Goal: Information Seeking & Learning: Learn about a topic

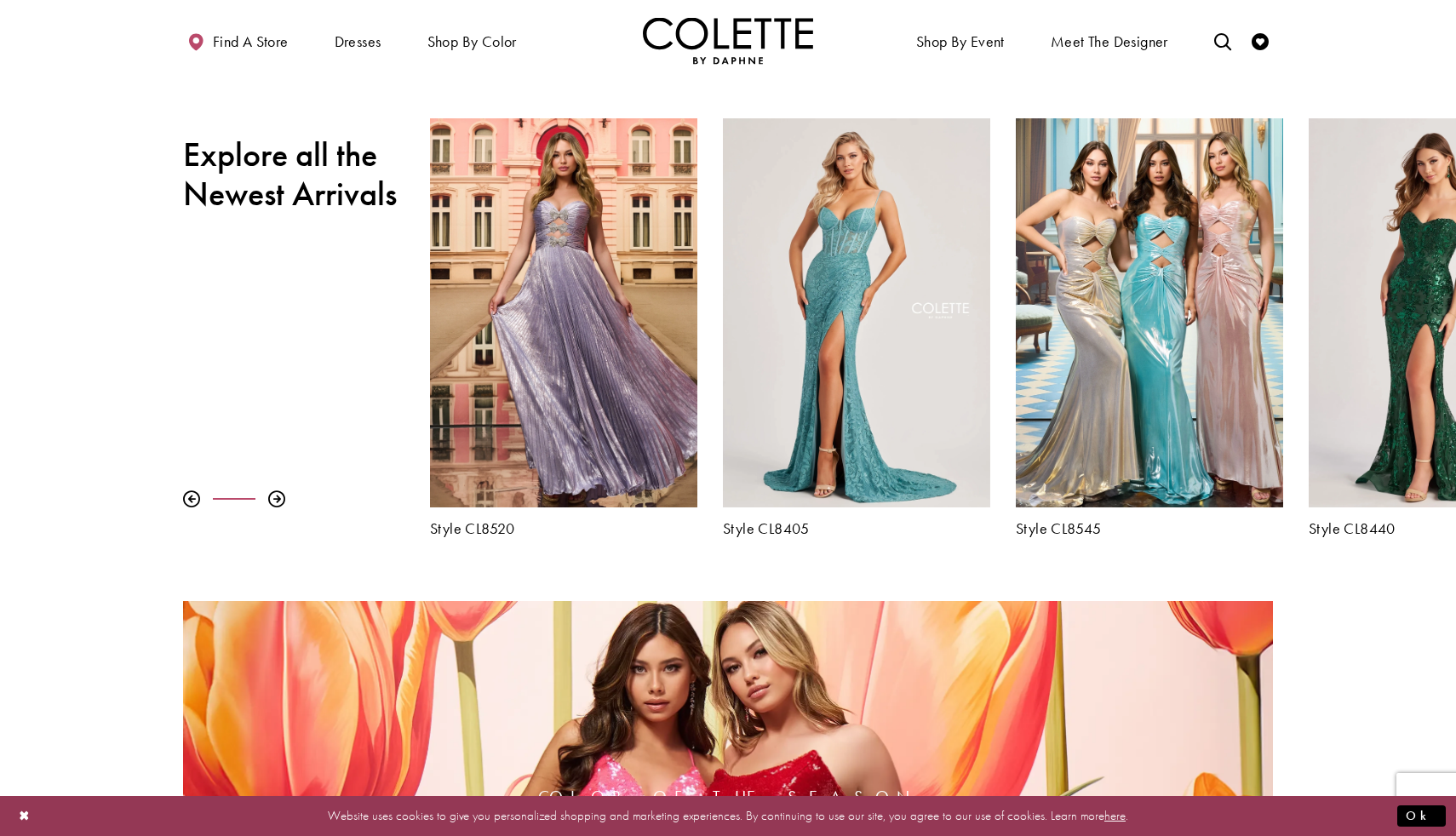
scroll to position [674, 0]
drag, startPoint x: 1216, startPoint y: 538, endPoint x: 1001, endPoint y: 493, distance: 219.7
click at [277, 500] on div at bounding box center [276, 498] width 17 height 17
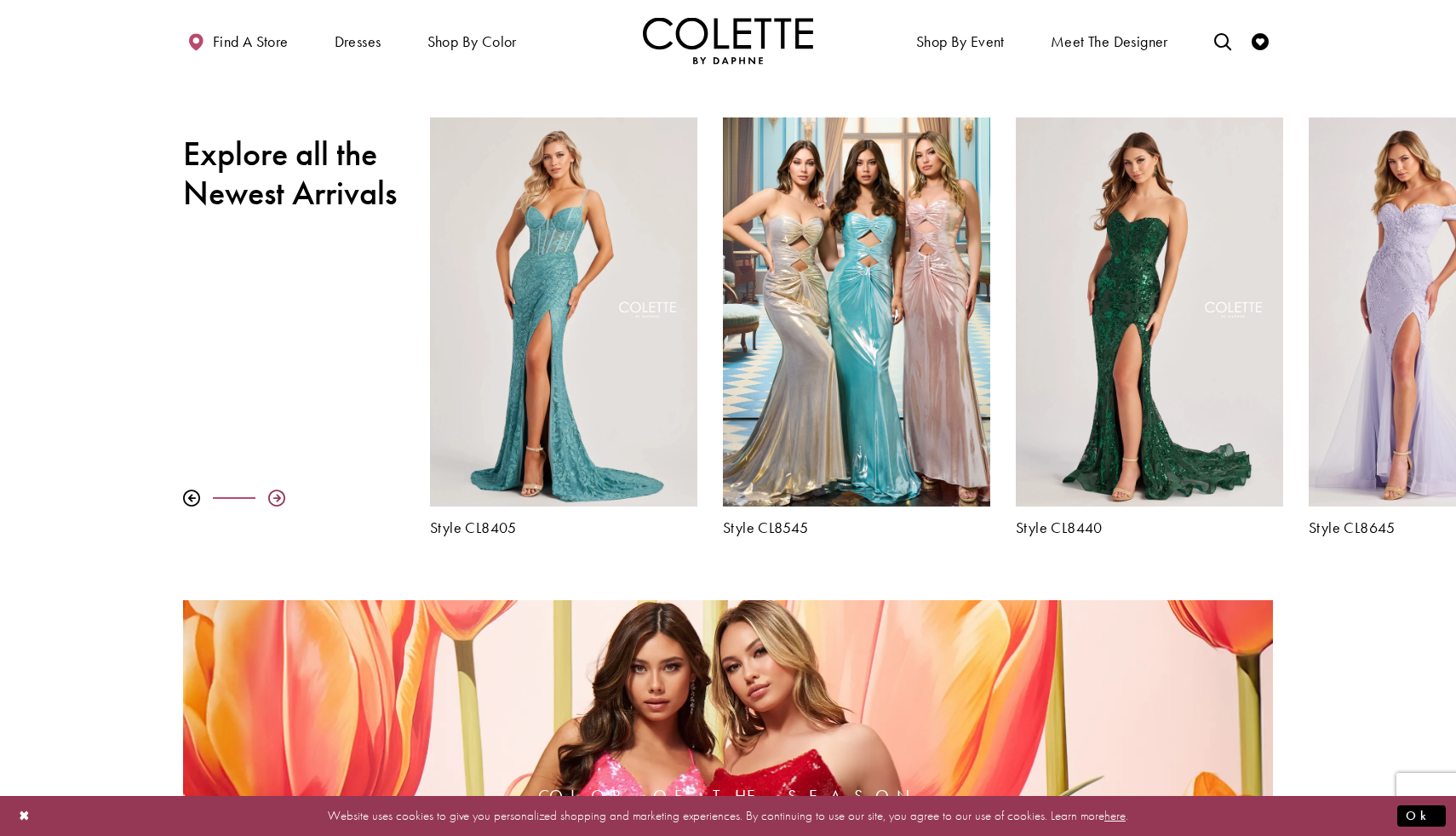
click at [277, 500] on div at bounding box center [276, 498] width 17 height 17
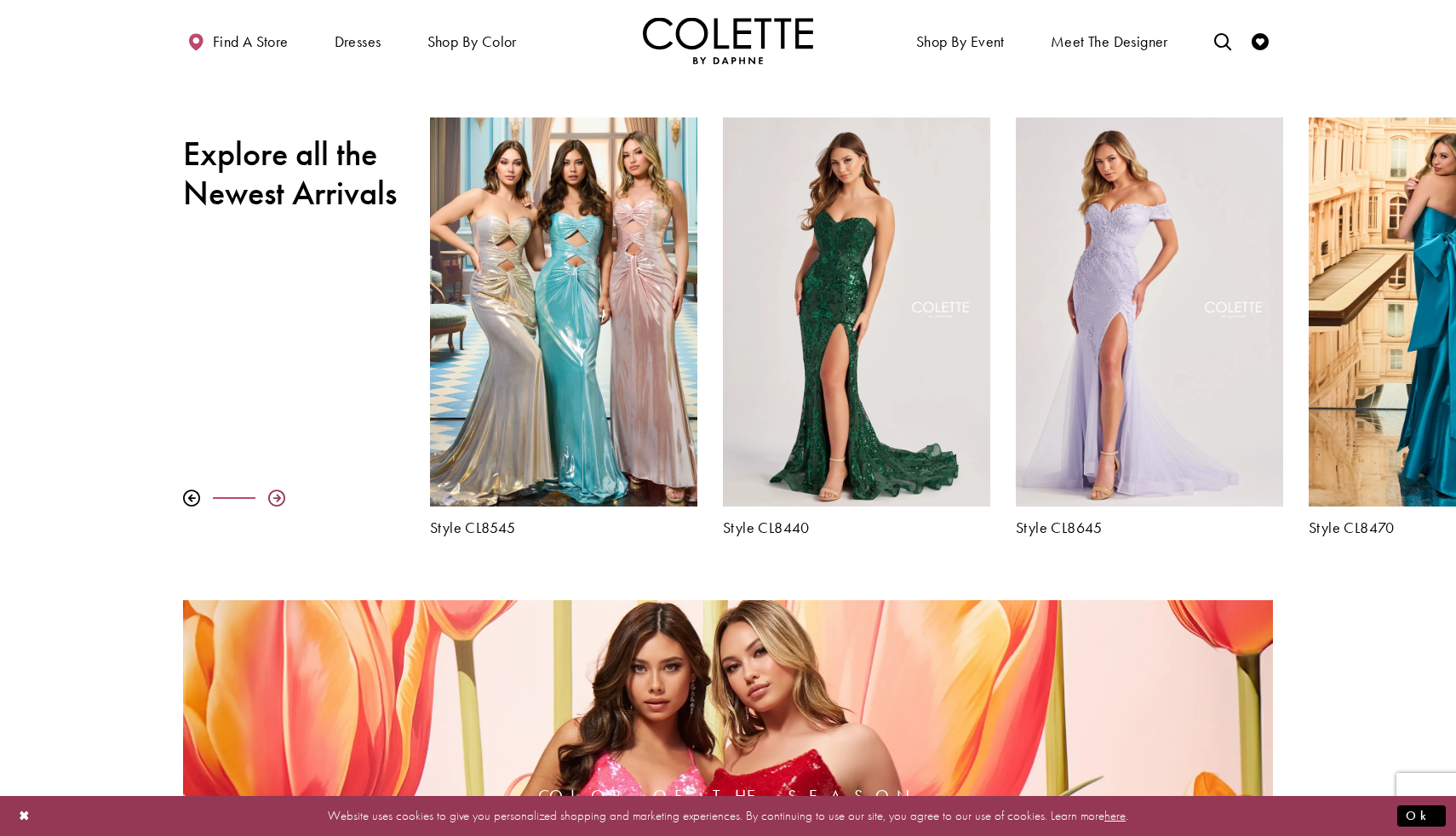
click at [279, 493] on div at bounding box center [276, 498] width 17 height 17
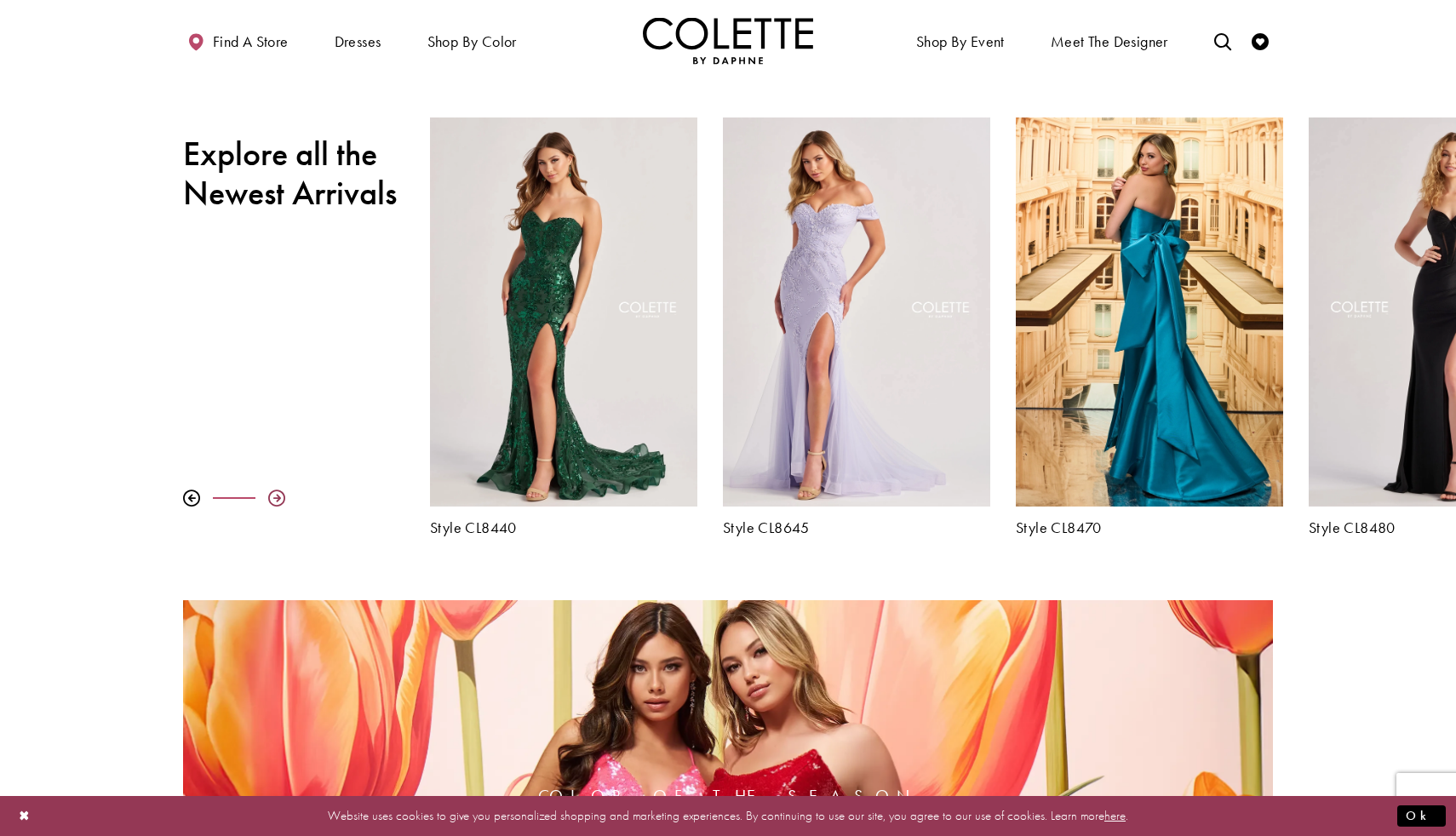
click at [279, 493] on div at bounding box center [276, 498] width 17 height 17
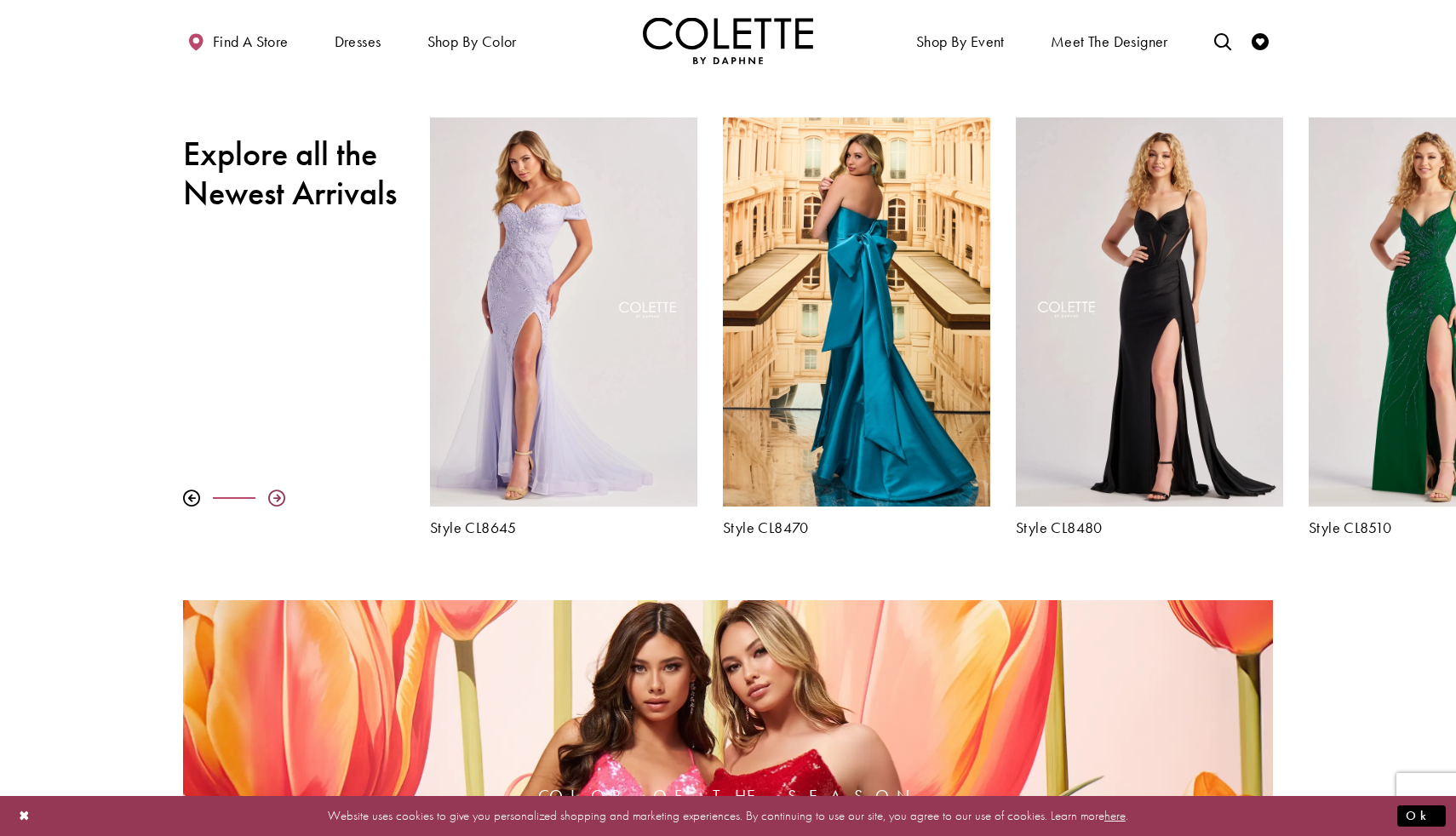
click at [277, 493] on div at bounding box center [276, 498] width 17 height 17
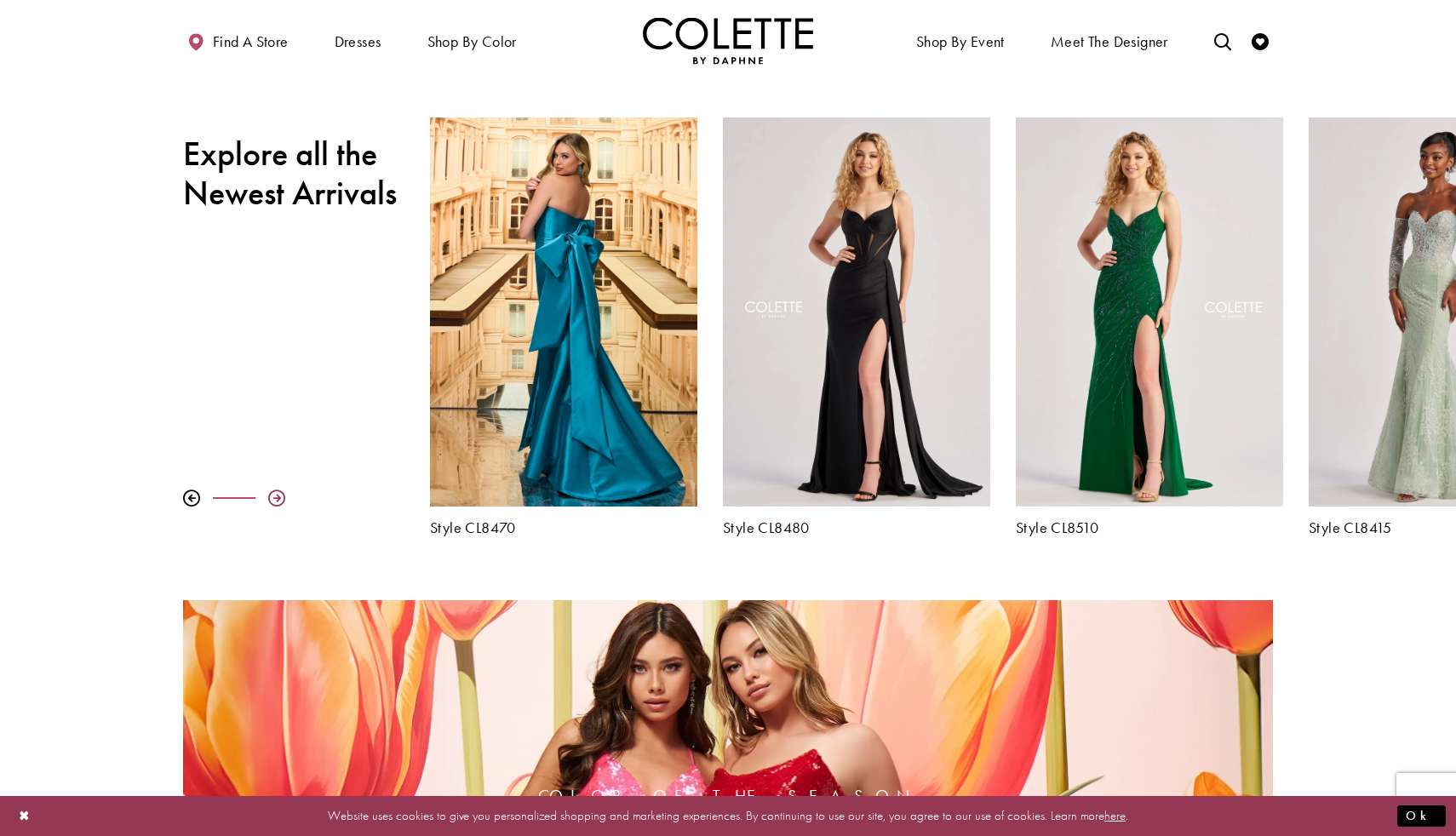
click at [277, 493] on div at bounding box center [276, 498] width 17 height 17
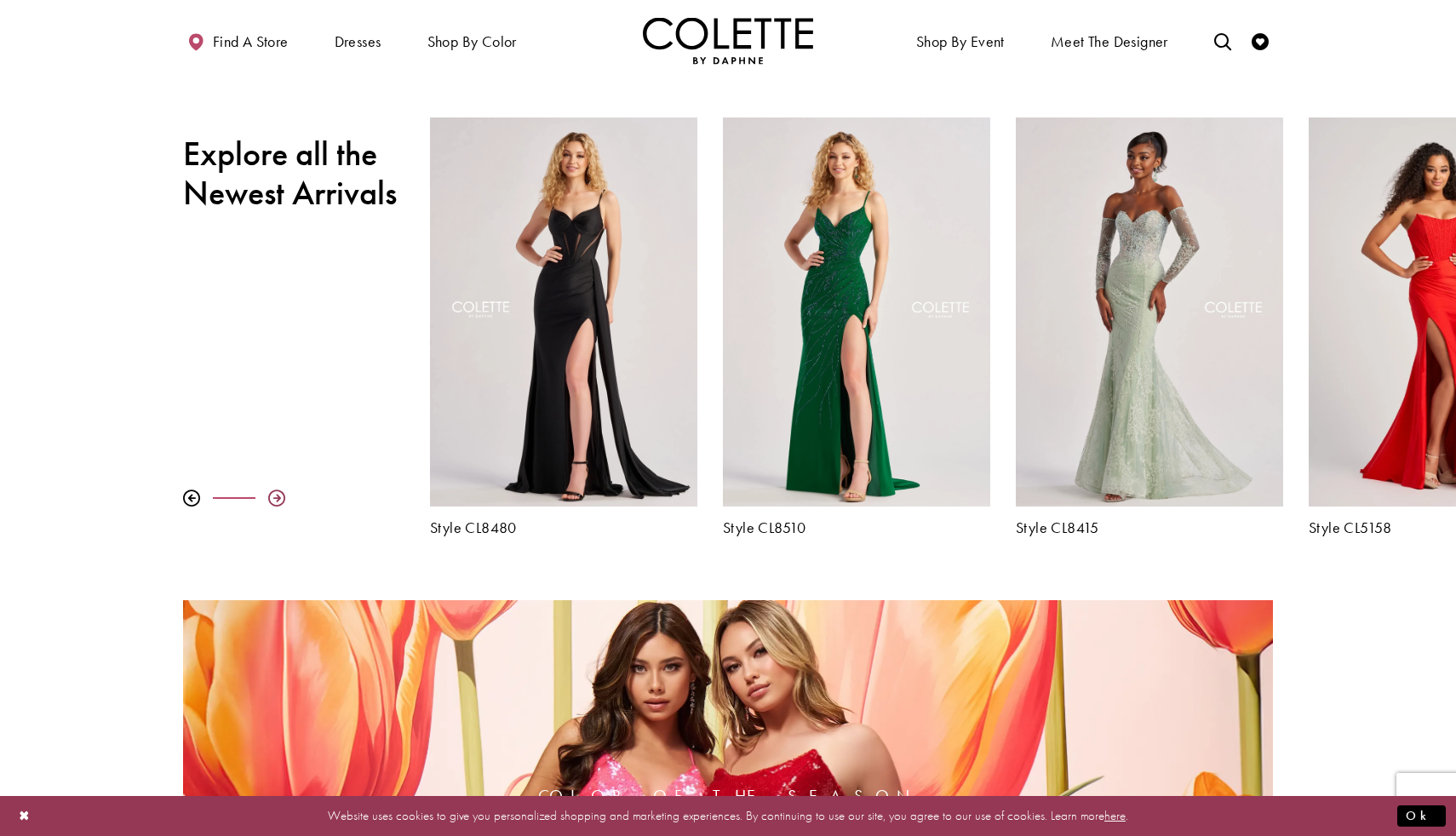
click at [277, 493] on div at bounding box center [276, 498] width 17 height 17
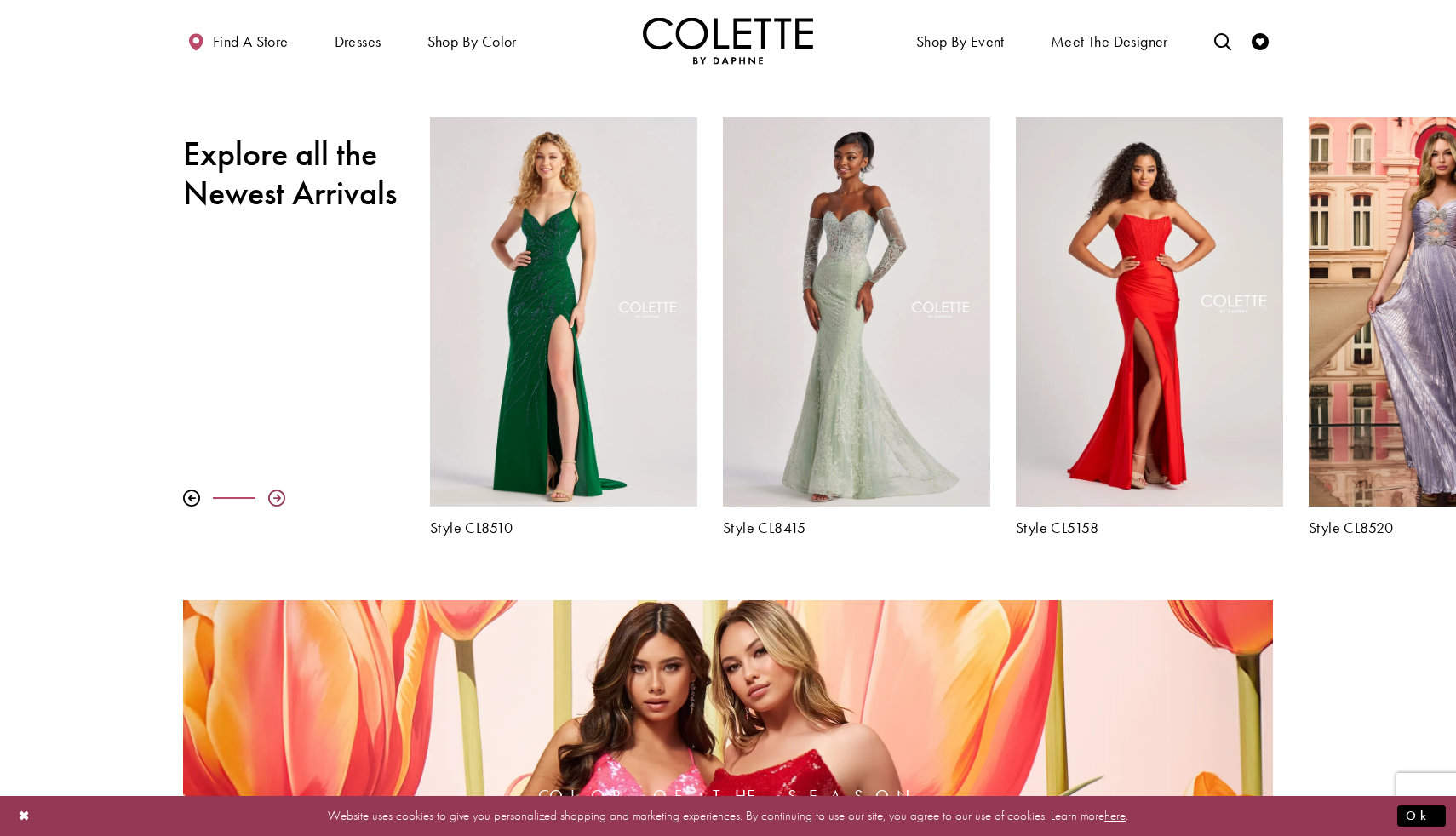
click at [277, 493] on div at bounding box center [276, 498] width 17 height 17
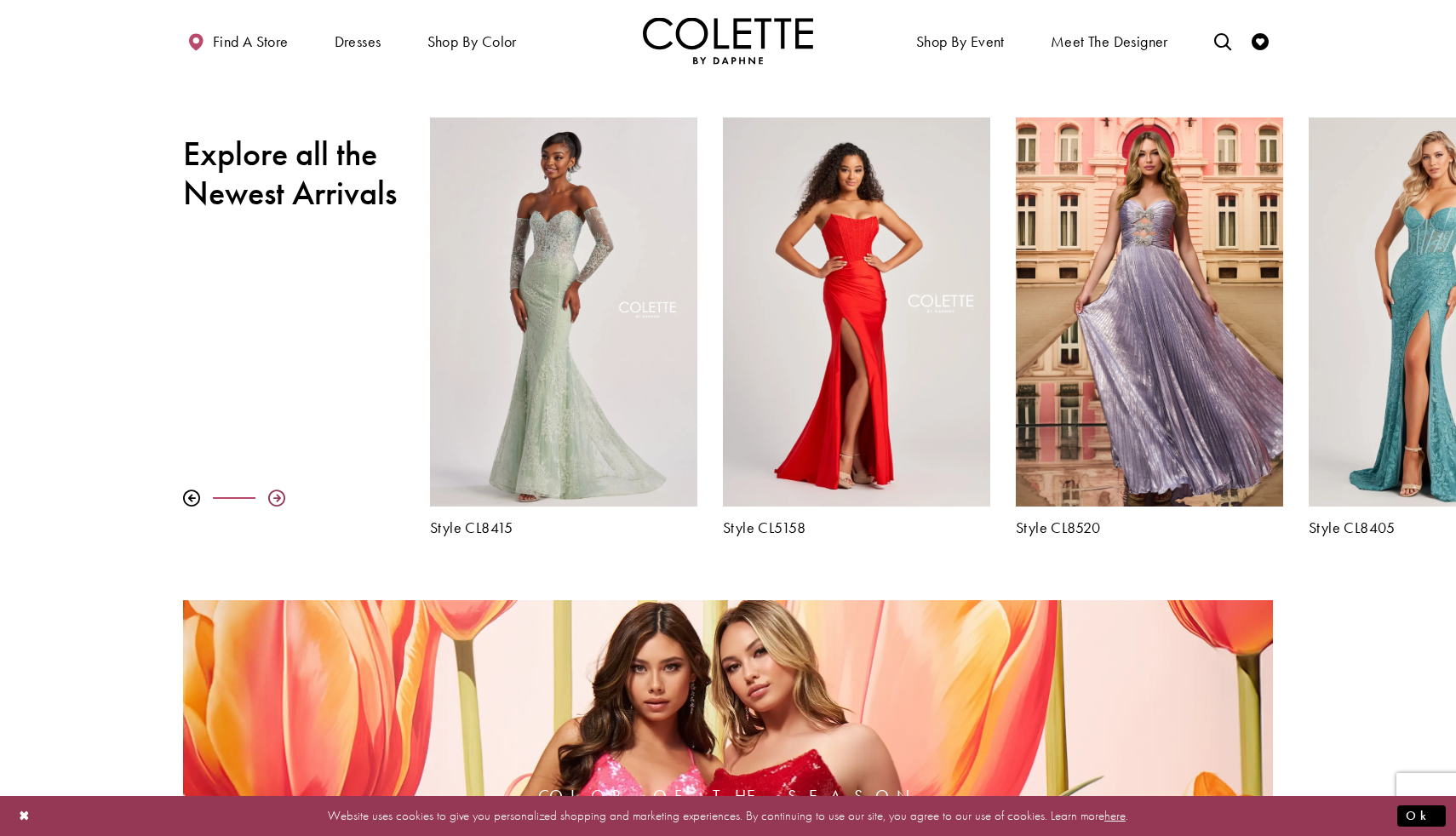
click at [277, 493] on div at bounding box center [276, 498] width 17 height 17
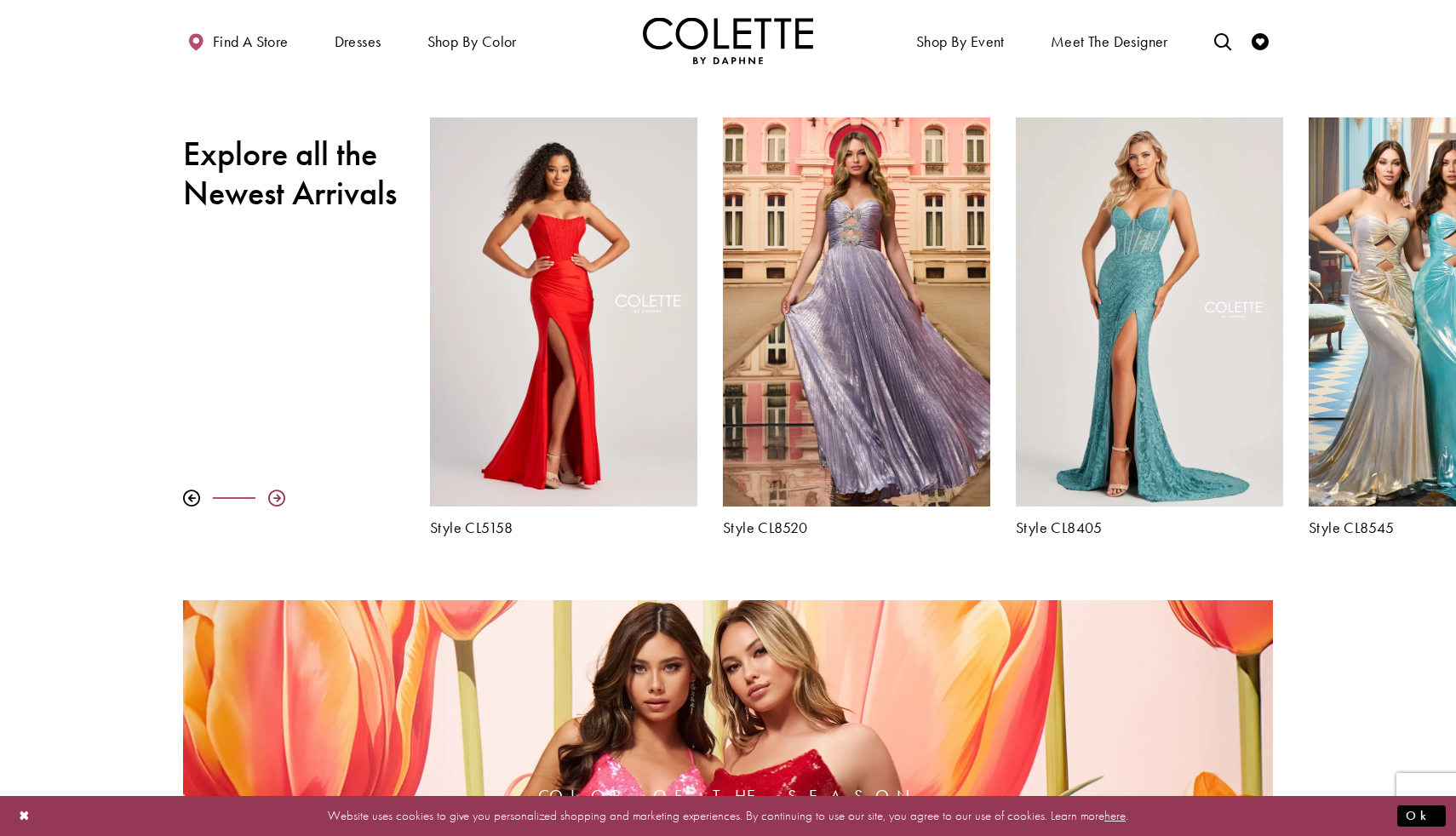
click at [277, 493] on div at bounding box center [276, 498] width 17 height 17
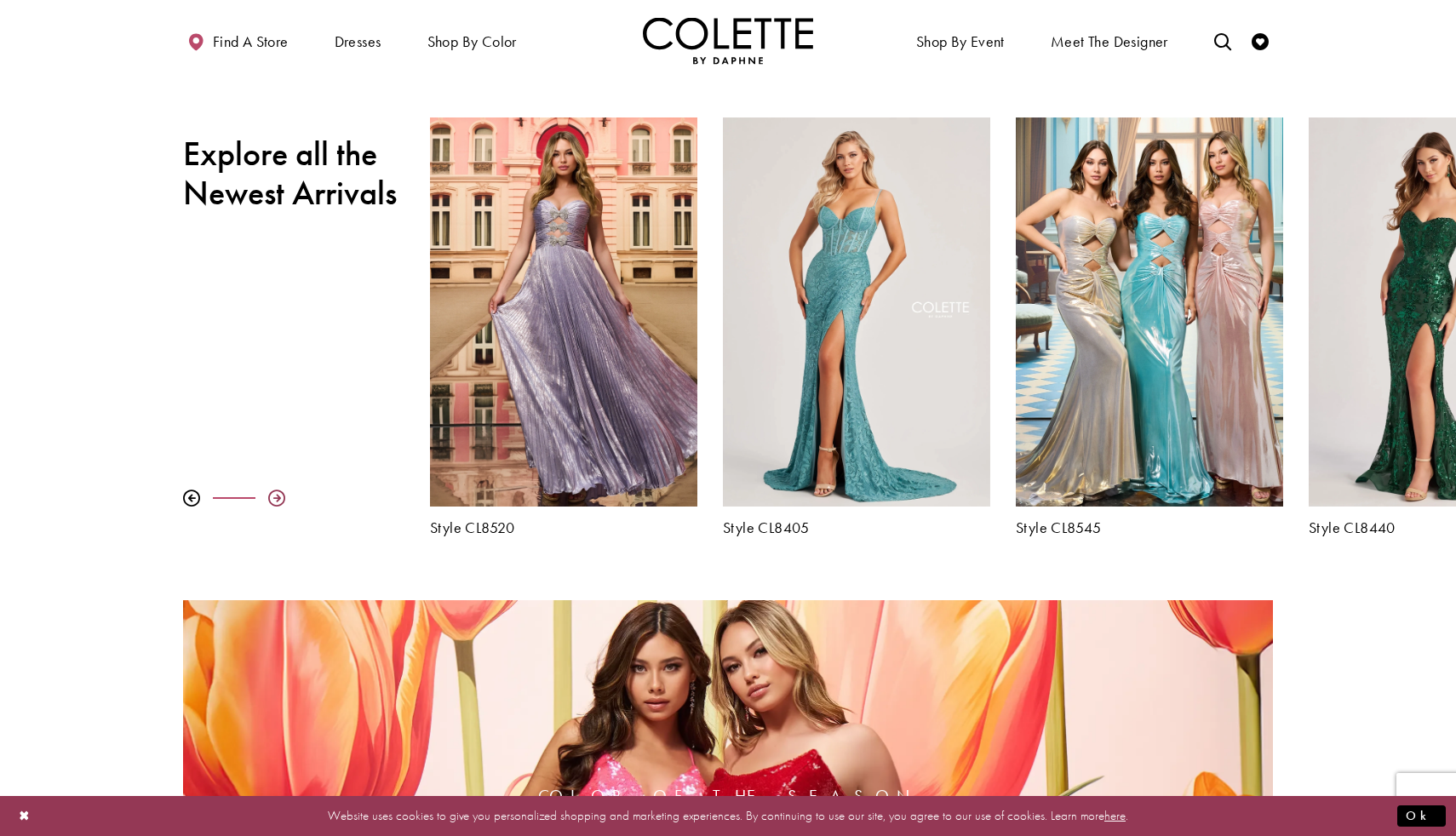
click at [277, 493] on div at bounding box center [276, 498] width 17 height 17
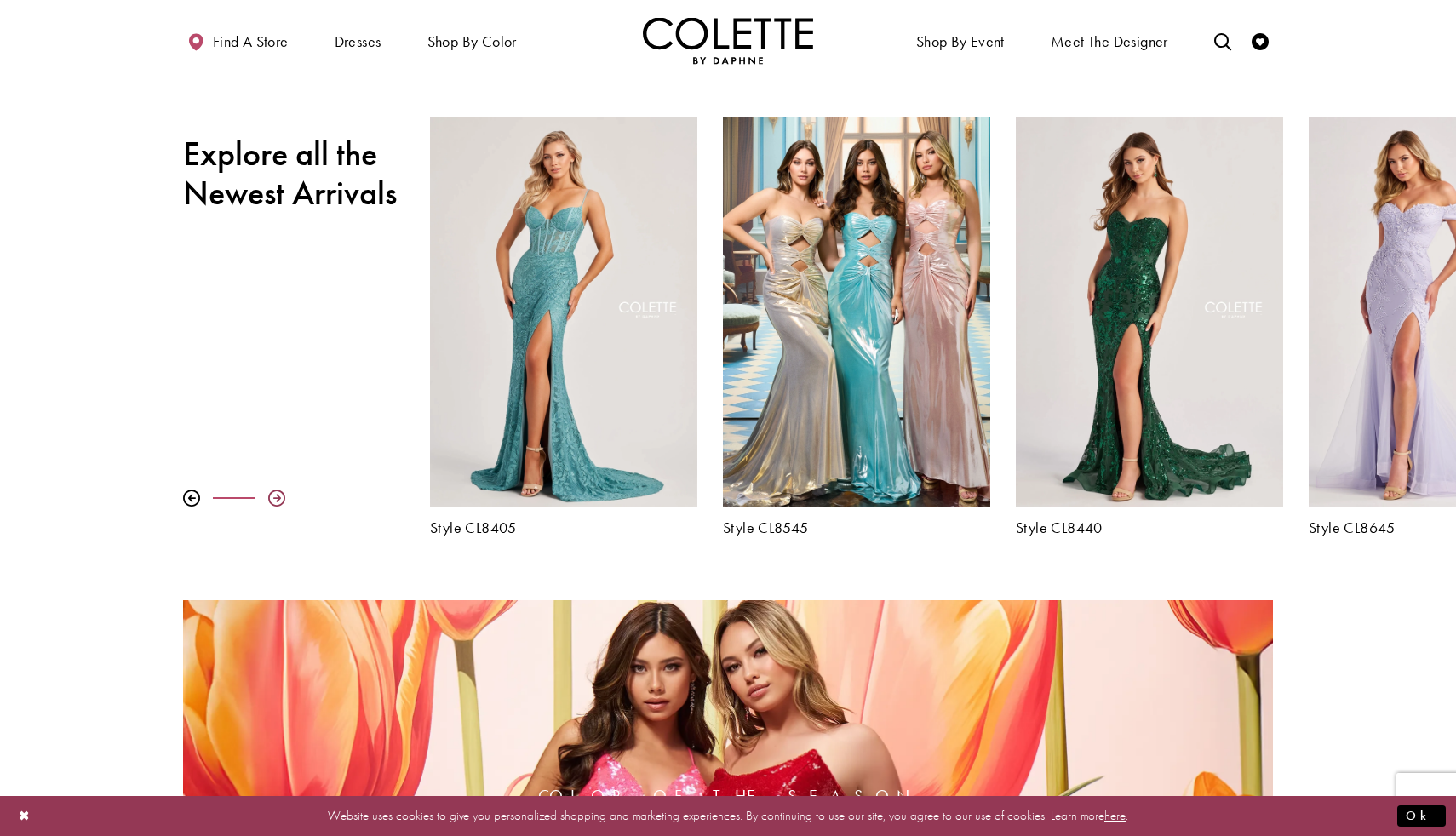
click at [277, 493] on div at bounding box center [276, 498] width 17 height 17
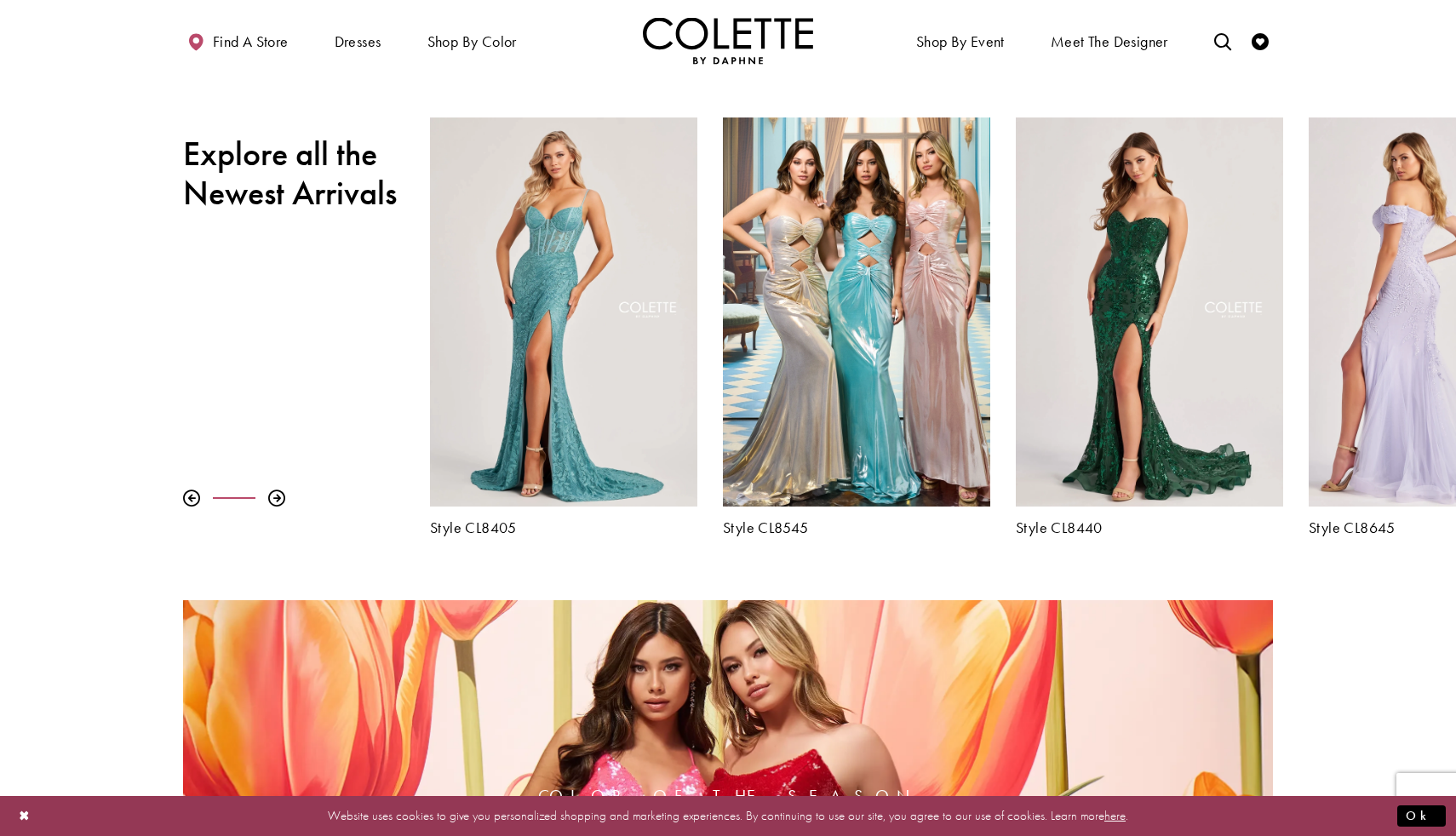
click at [1381, 341] on div "Visit Colette by Daphne Style No. CL8645 Page" at bounding box center [1442, 312] width 267 height 389
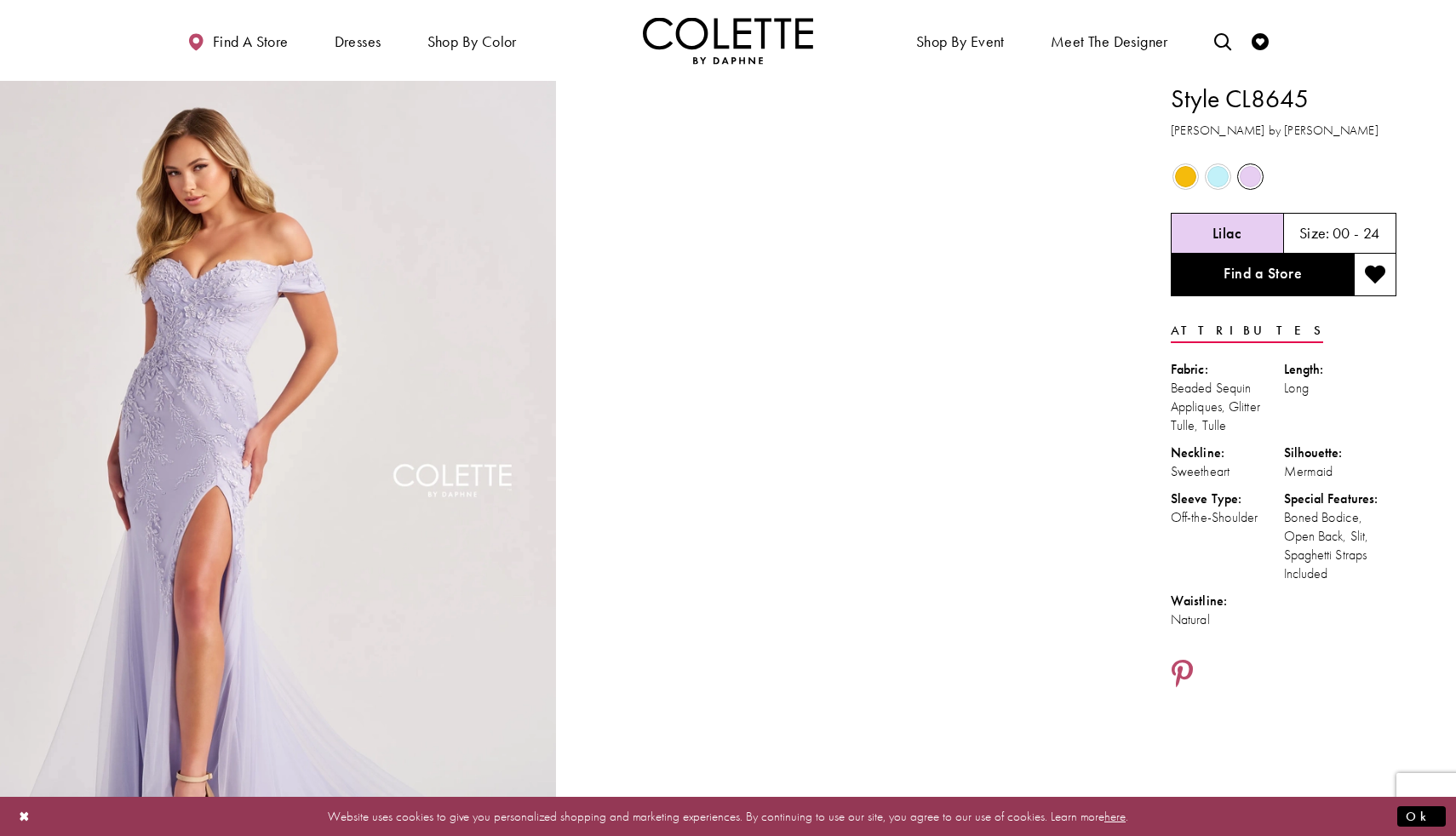
click at [1211, 177] on span "Product color controls state depends on size chosen" at bounding box center [1218, 176] width 22 height 22
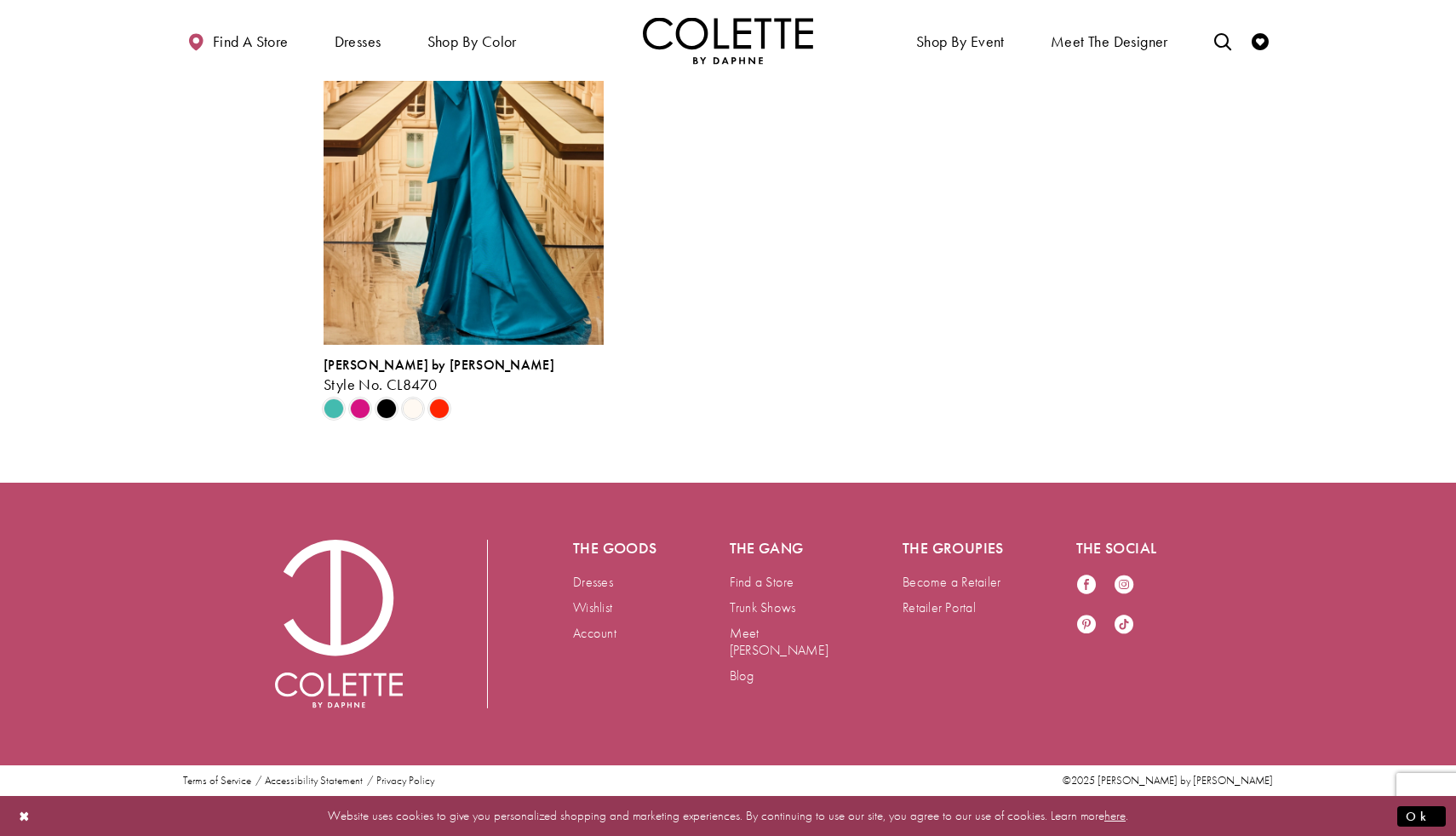
scroll to position [3433, 0]
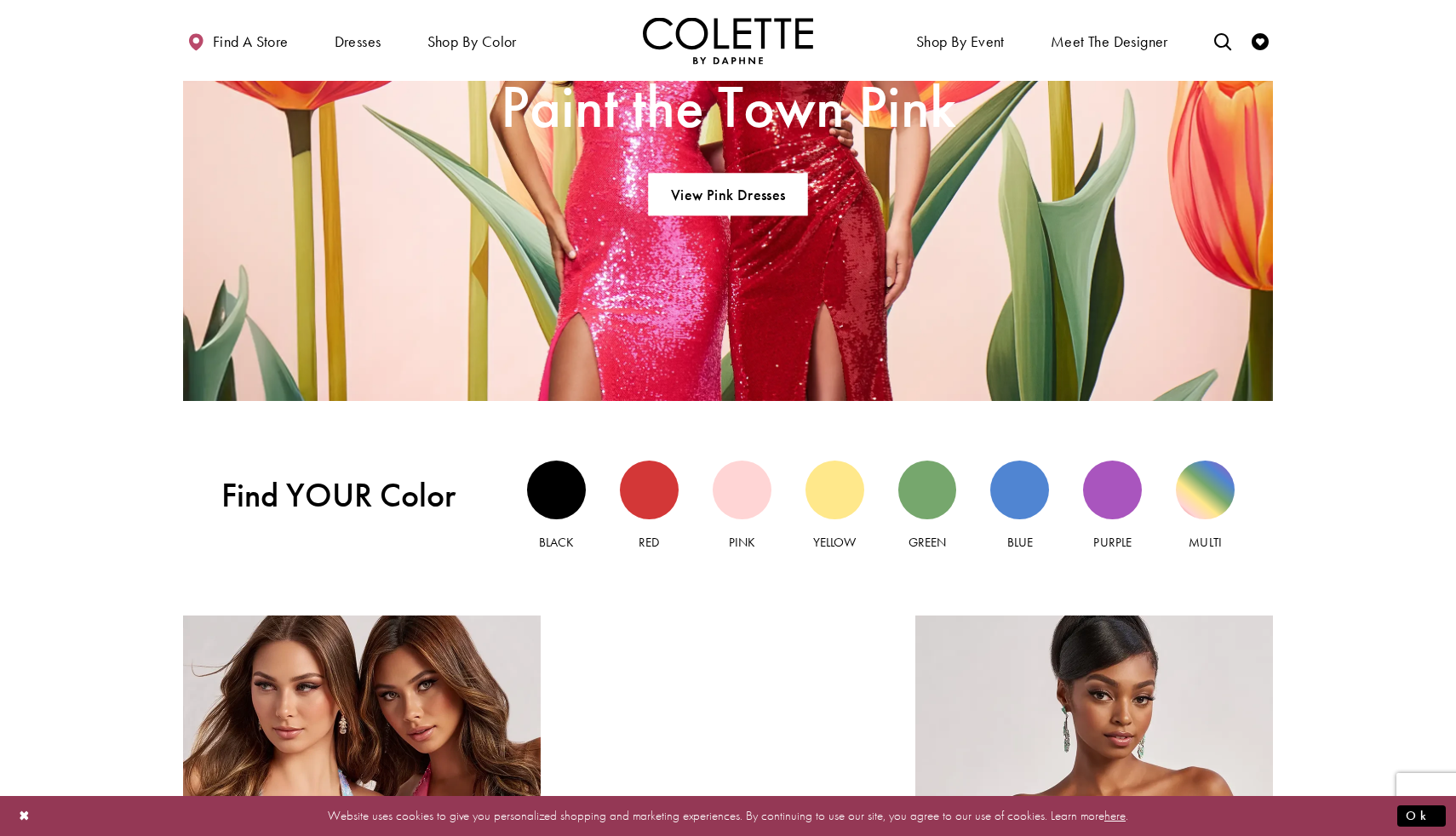
scroll to position [1423, 0]
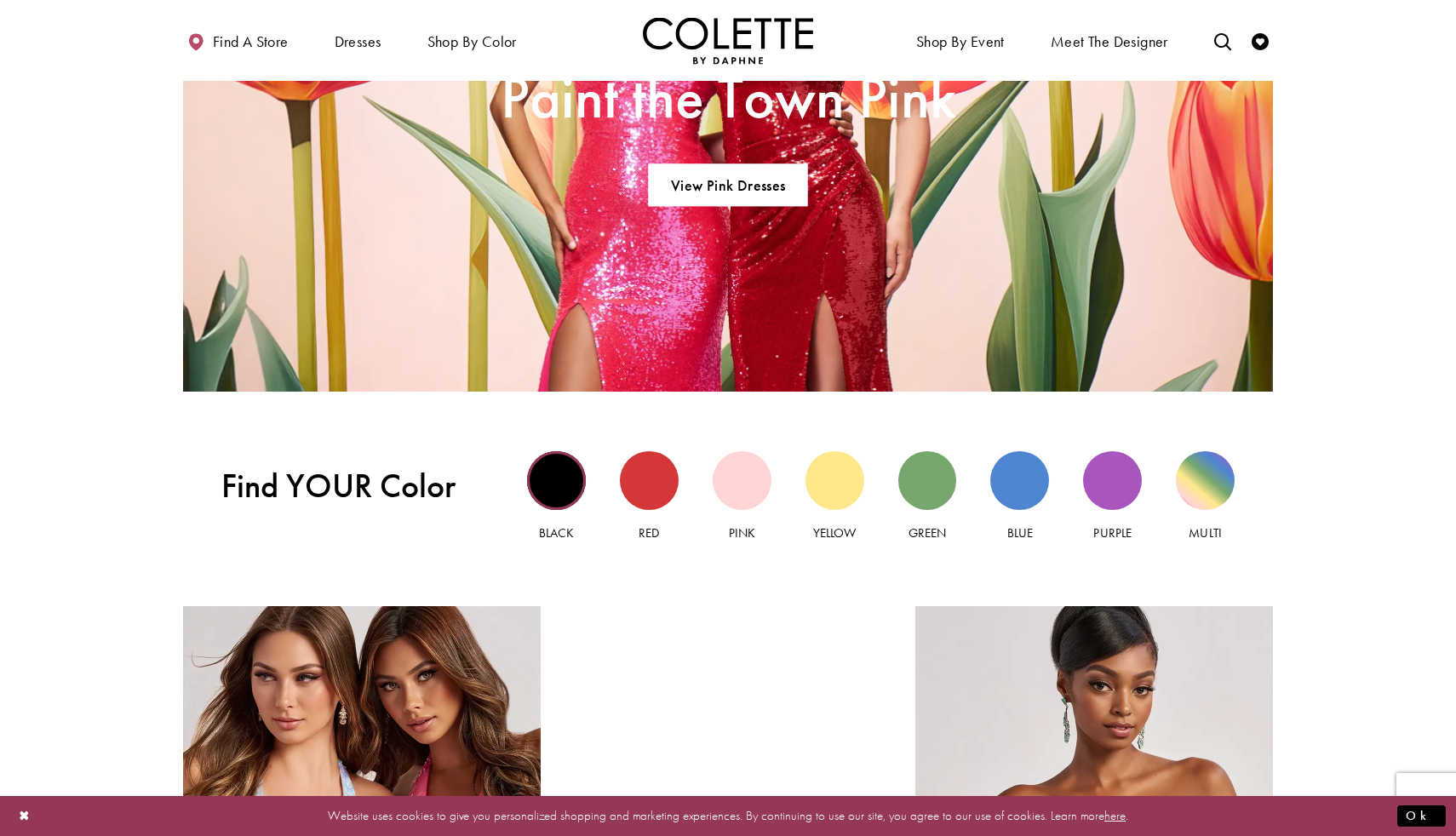
click at [543, 477] on div "Black view" at bounding box center [557, 480] width 59 height 59
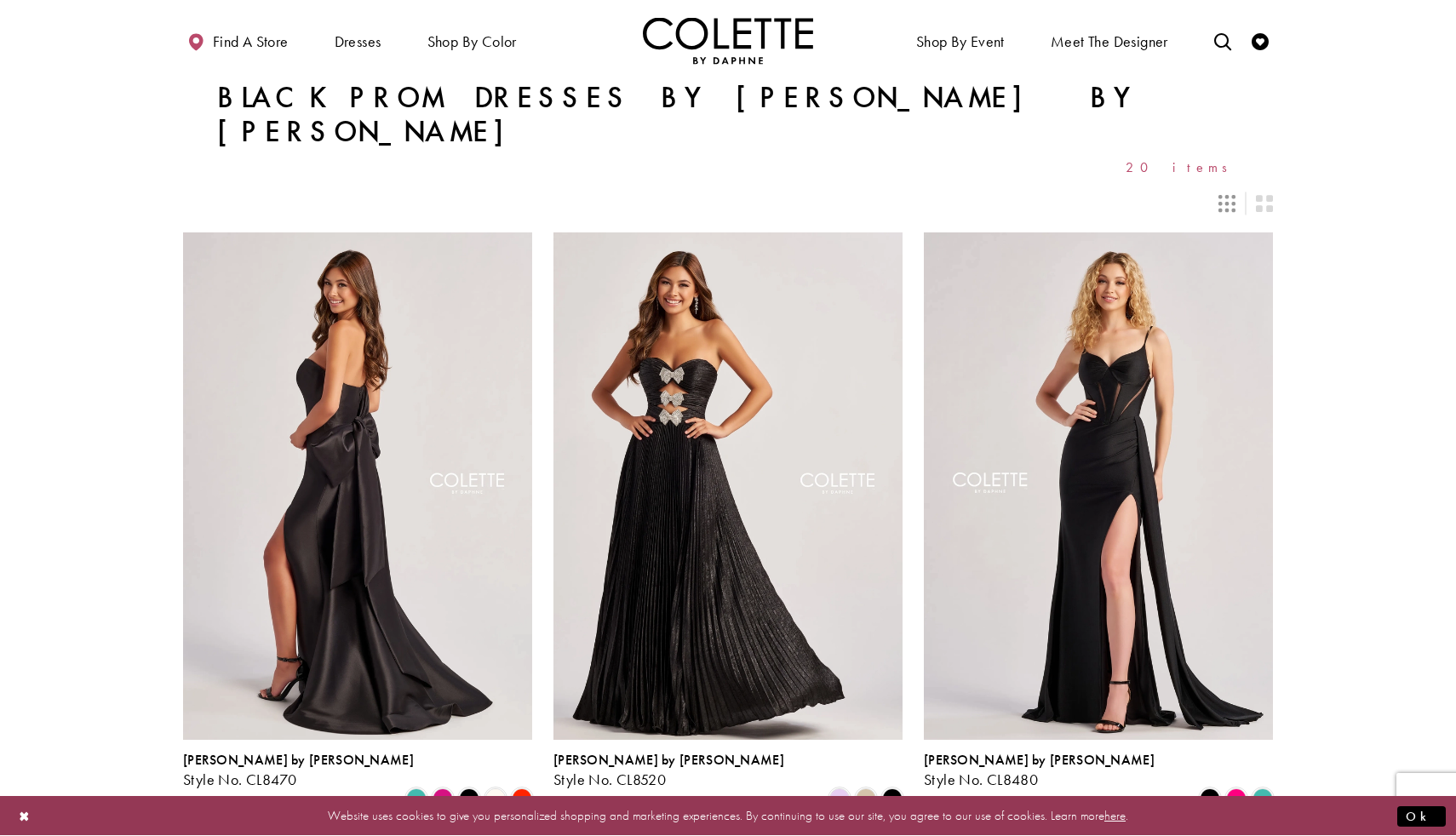
scroll to position [145, 0]
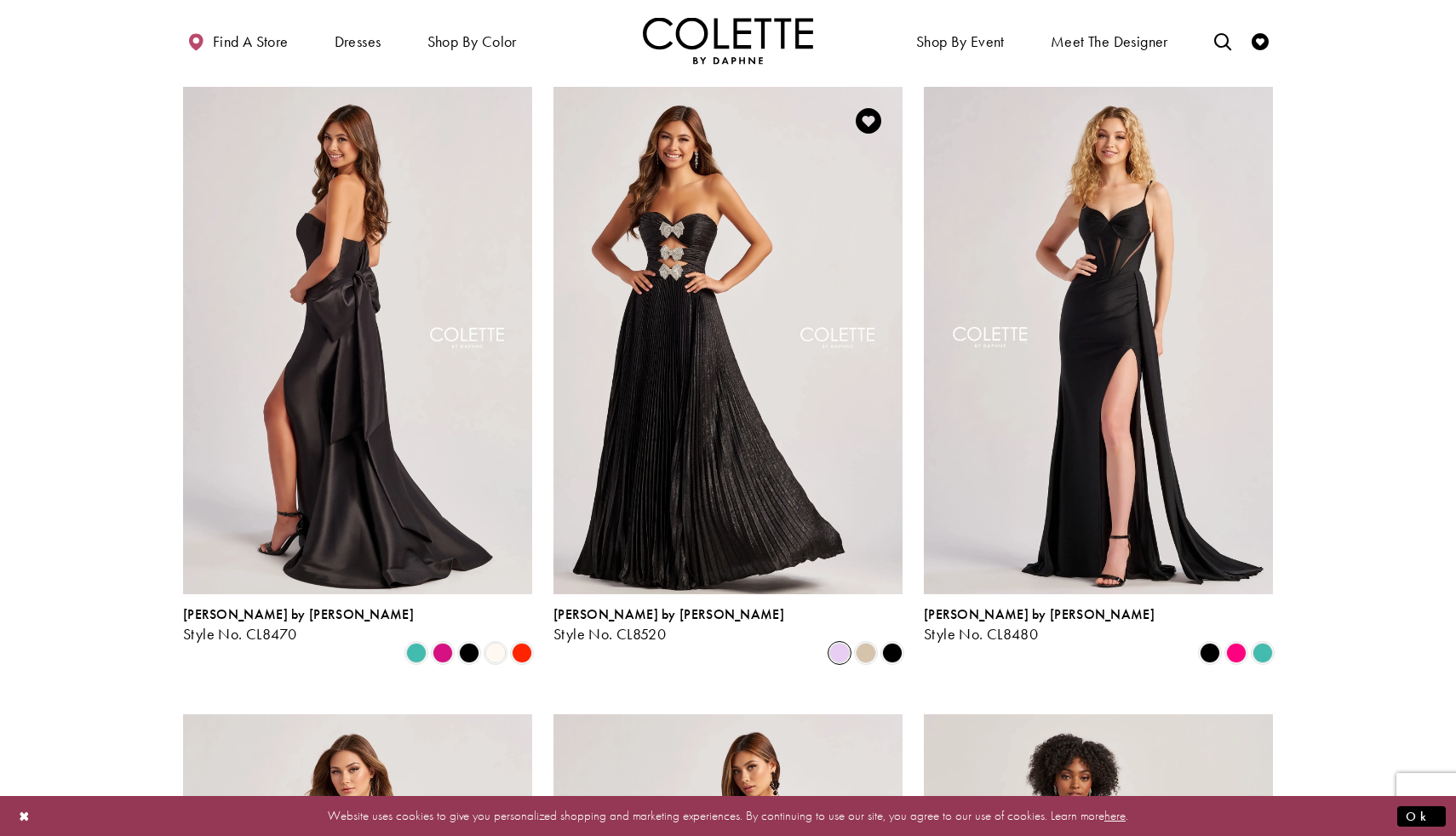
click at [835, 643] on span "Product List" at bounding box center [840, 653] width 21 height 21
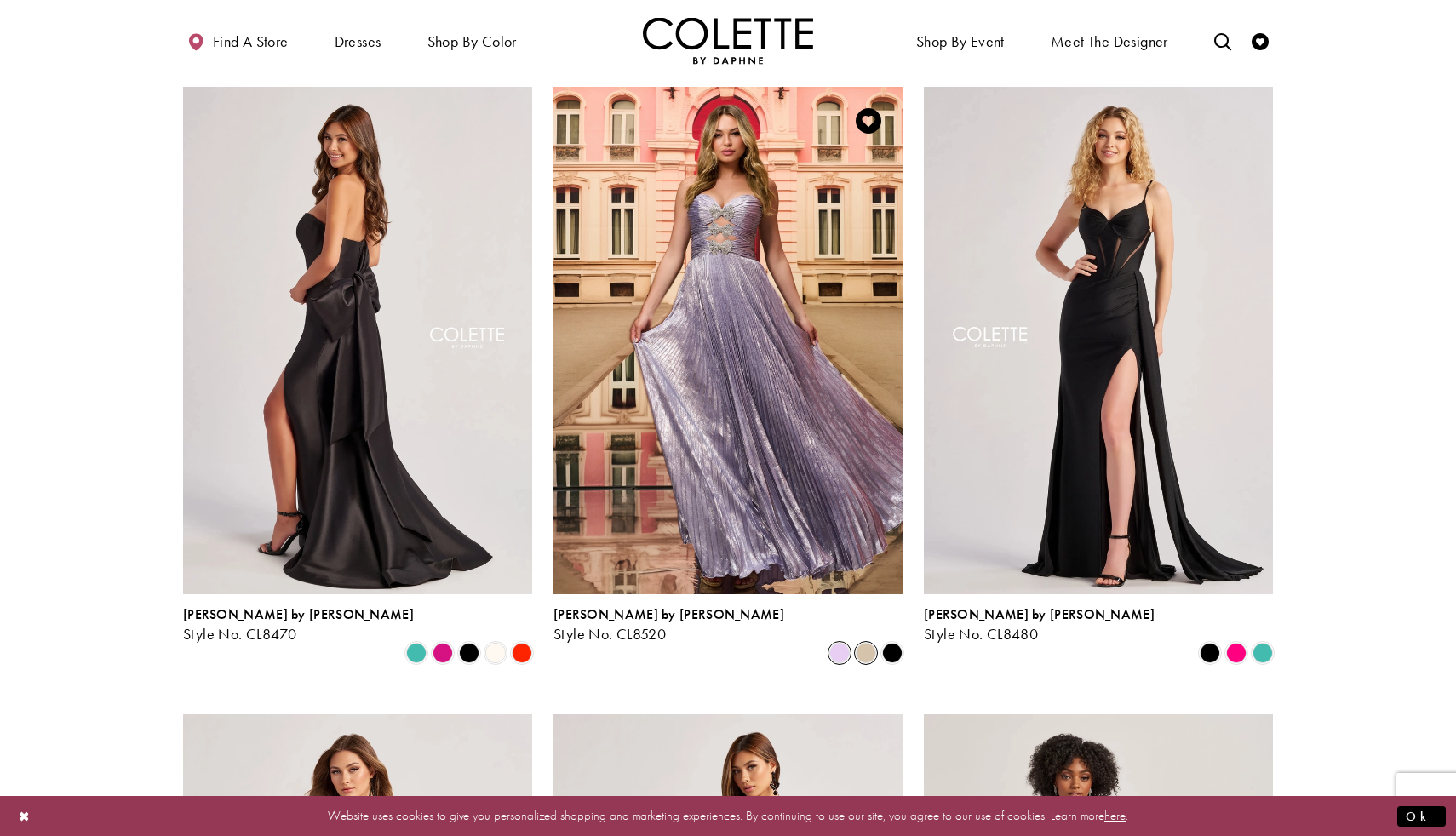
click at [859, 643] on span "Product List" at bounding box center [866, 653] width 21 height 21
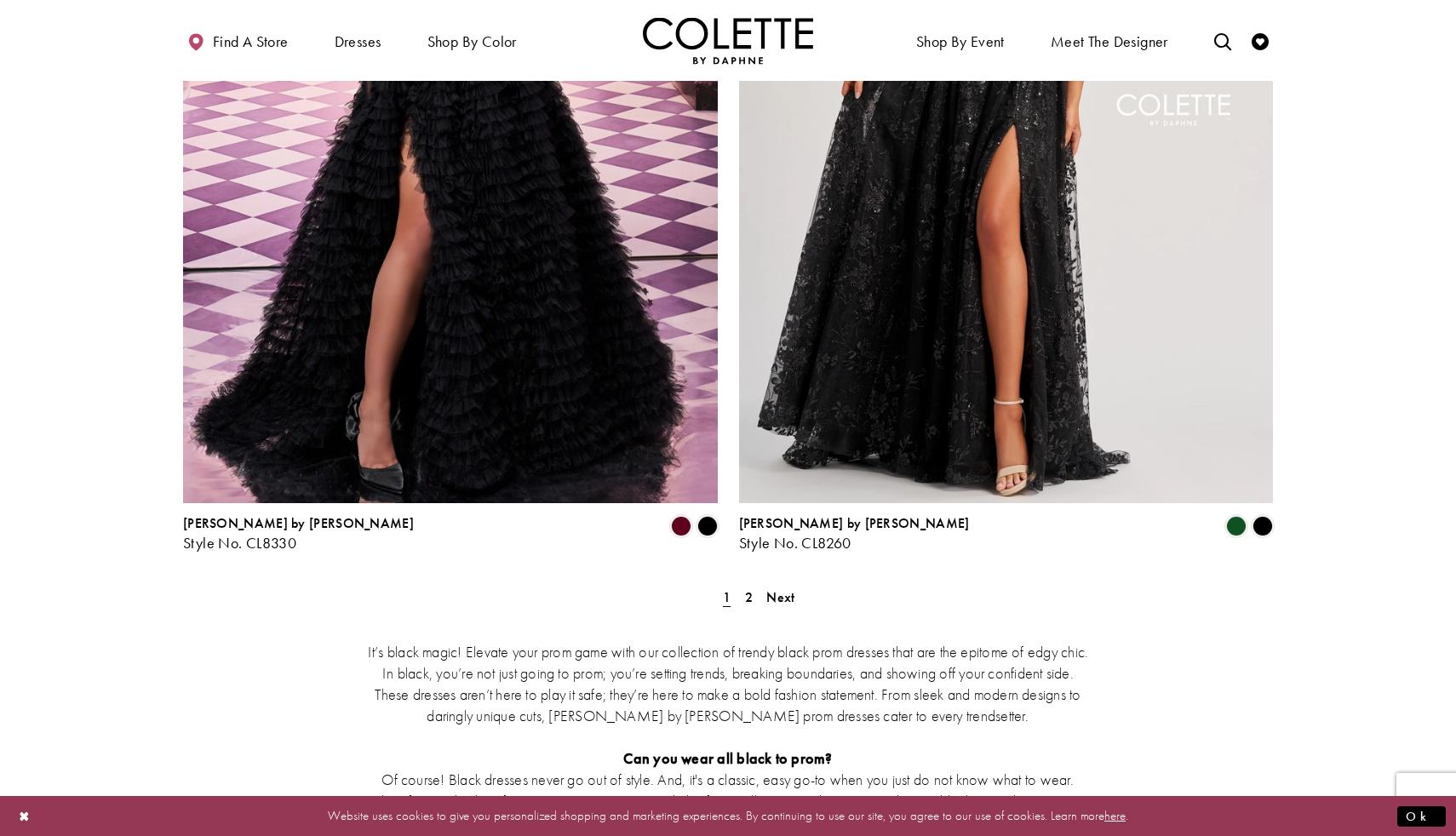
scroll to position [3020, 0]
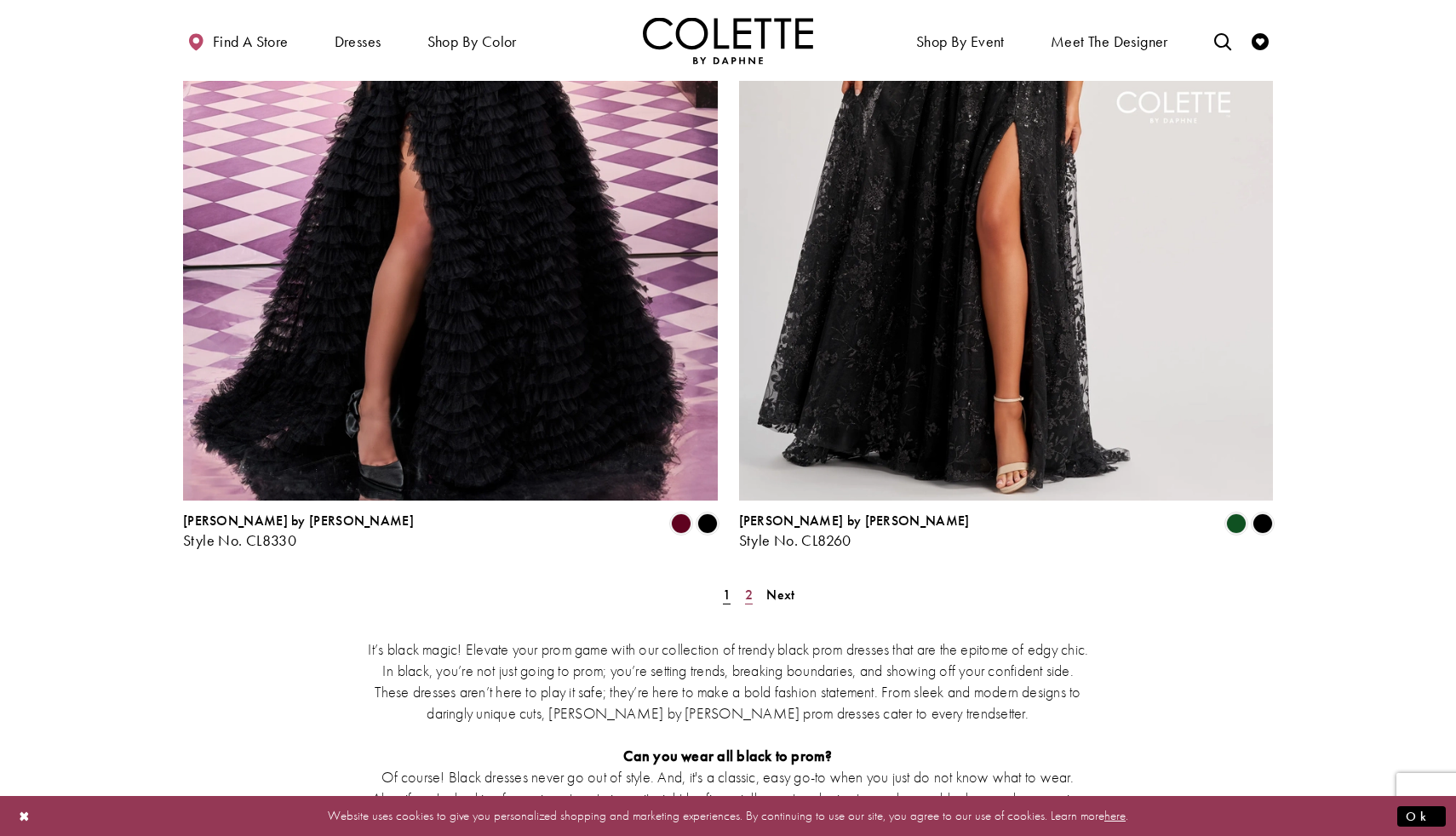
click at [754, 582] on link "2" at bounding box center [748, 594] width 18 height 25
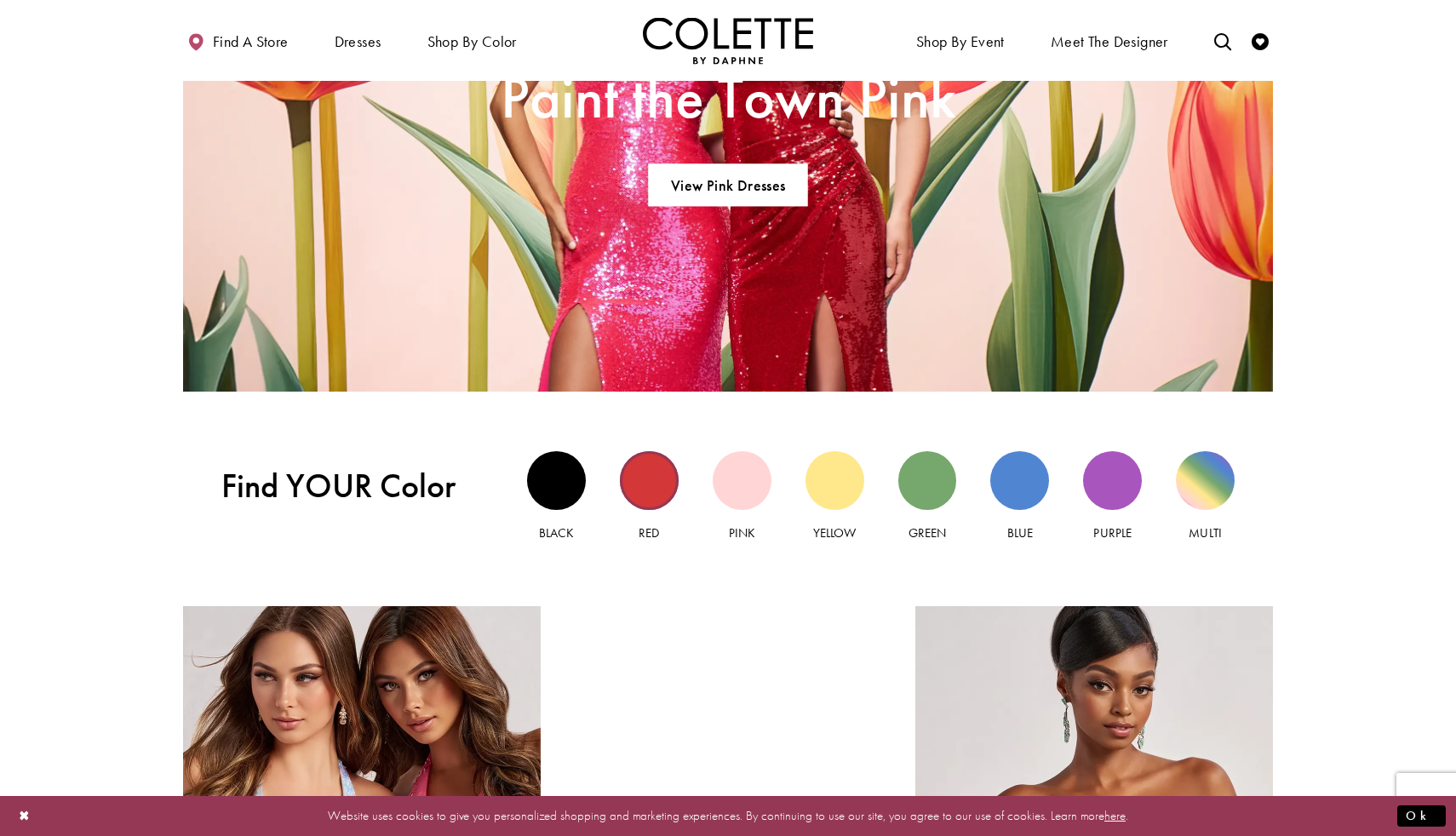
click at [651, 483] on div "Red view" at bounding box center [649, 480] width 59 height 59
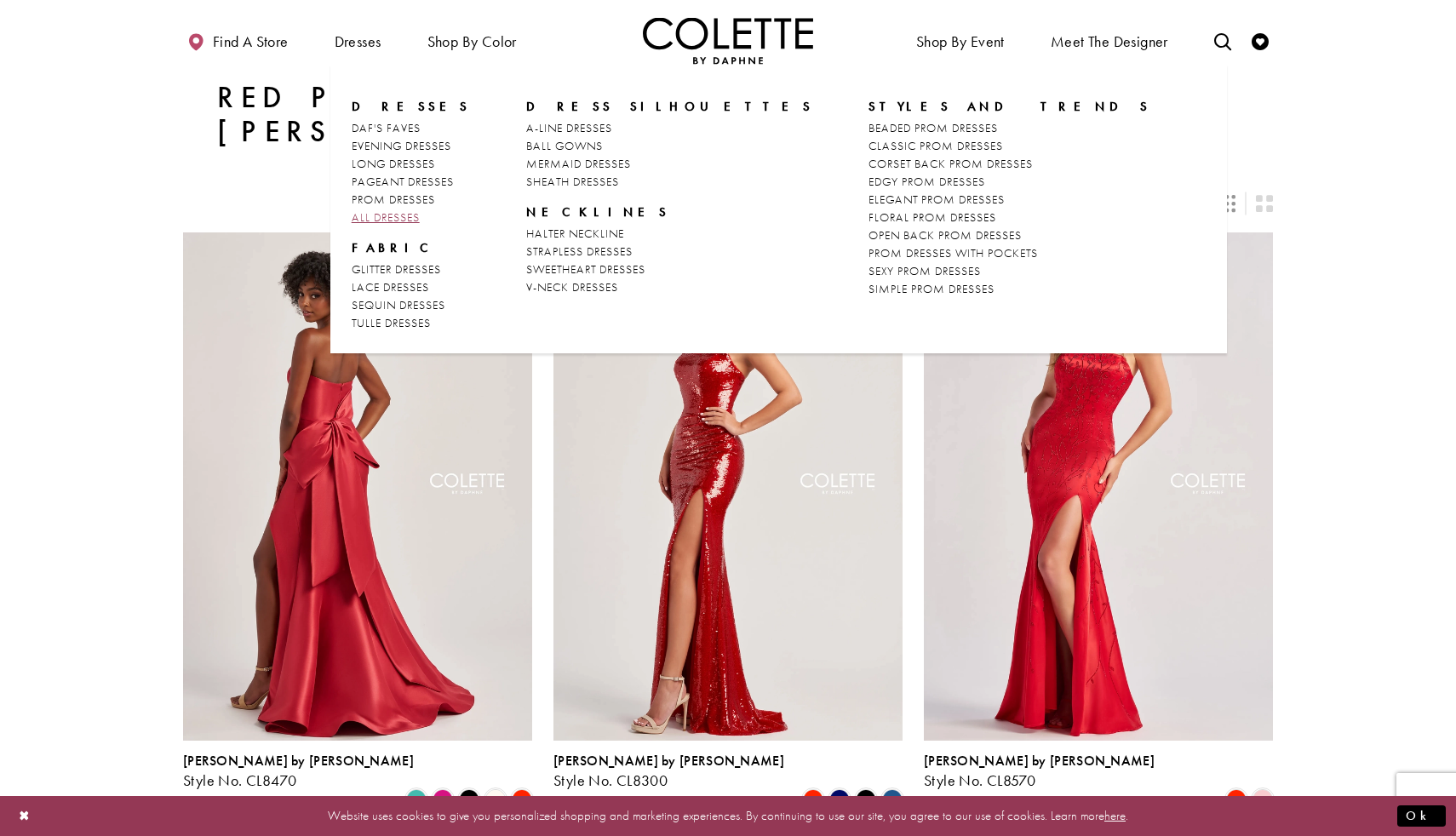
click at [373, 212] on span "ALL DRESSES" at bounding box center [386, 217] width 68 height 15
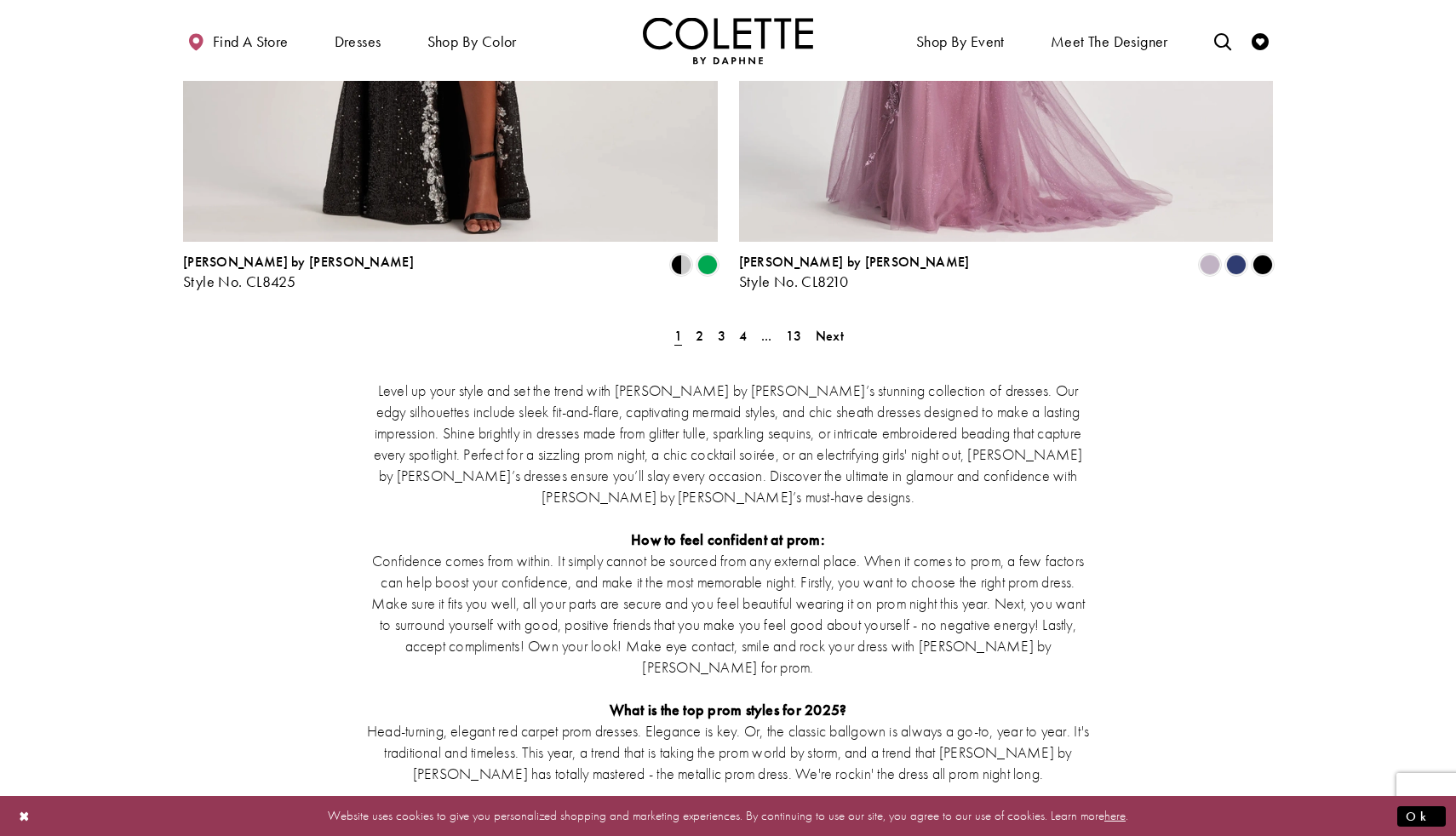
scroll to position [2871, 0]
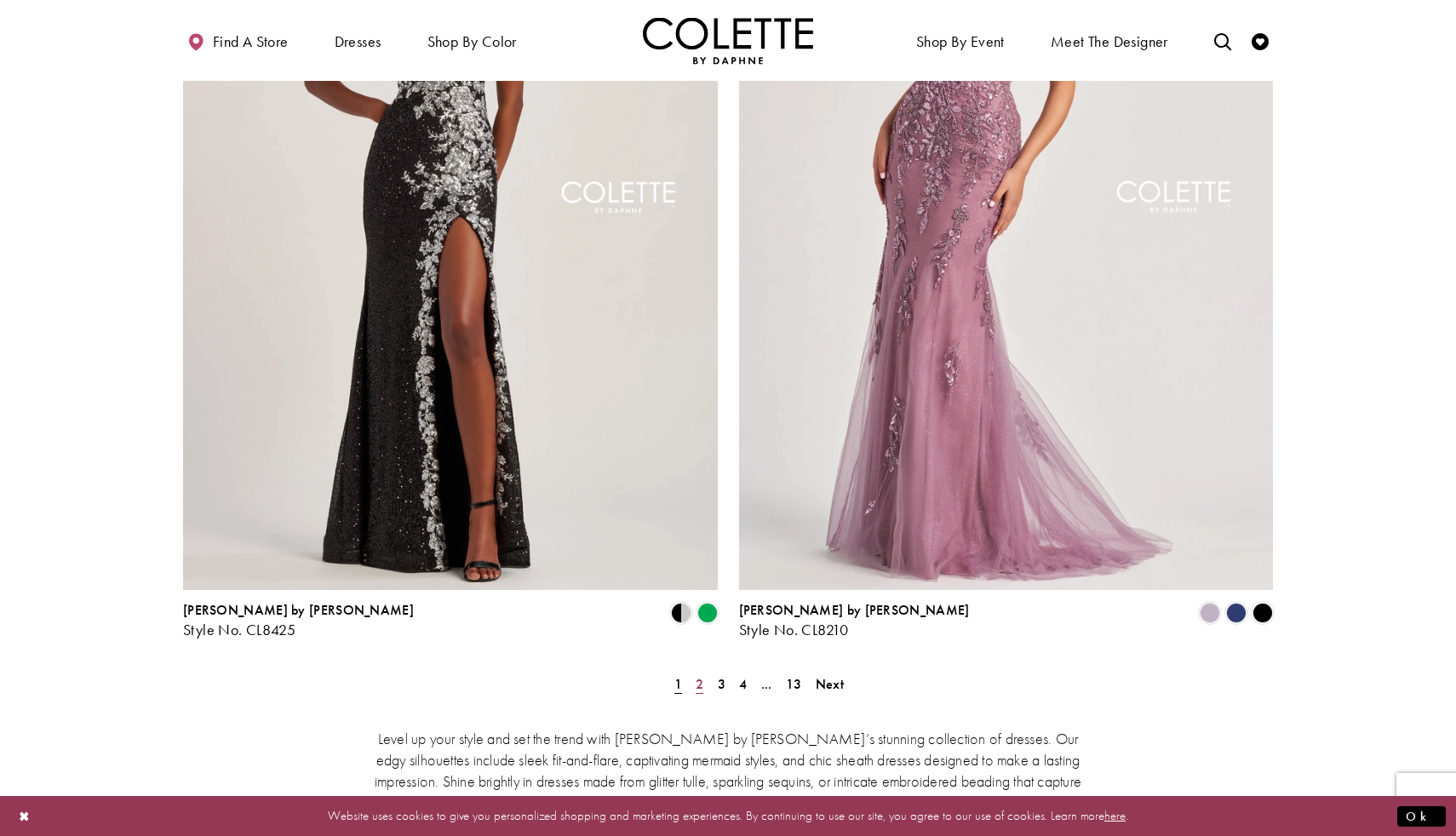
click at [701, 676] on span "2" at bounding box center [699, 684] width 8 height 18
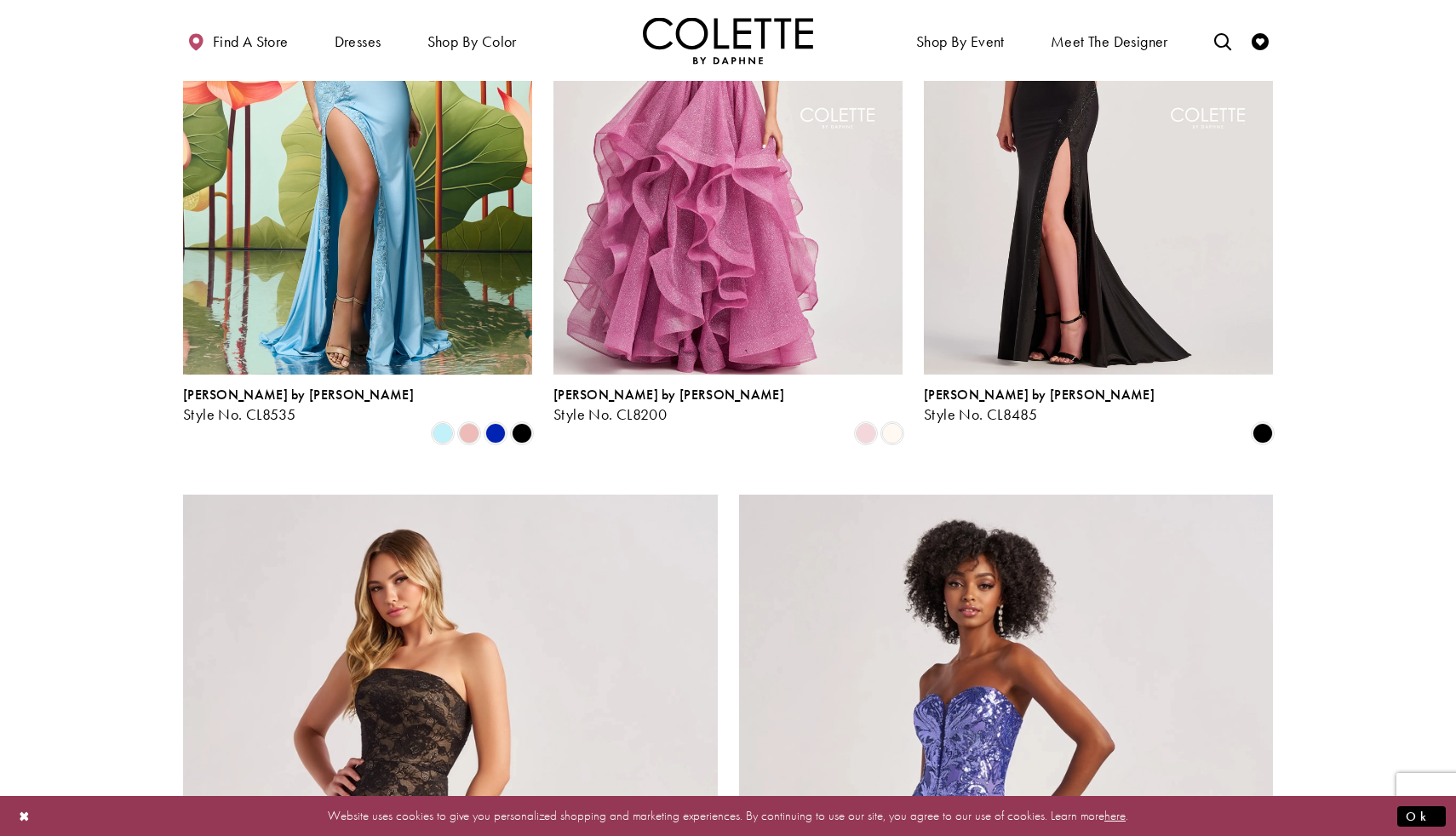
scroll to position [2419, 0]
